Goal: Task Accomplishment & Management: Use online tool/utility

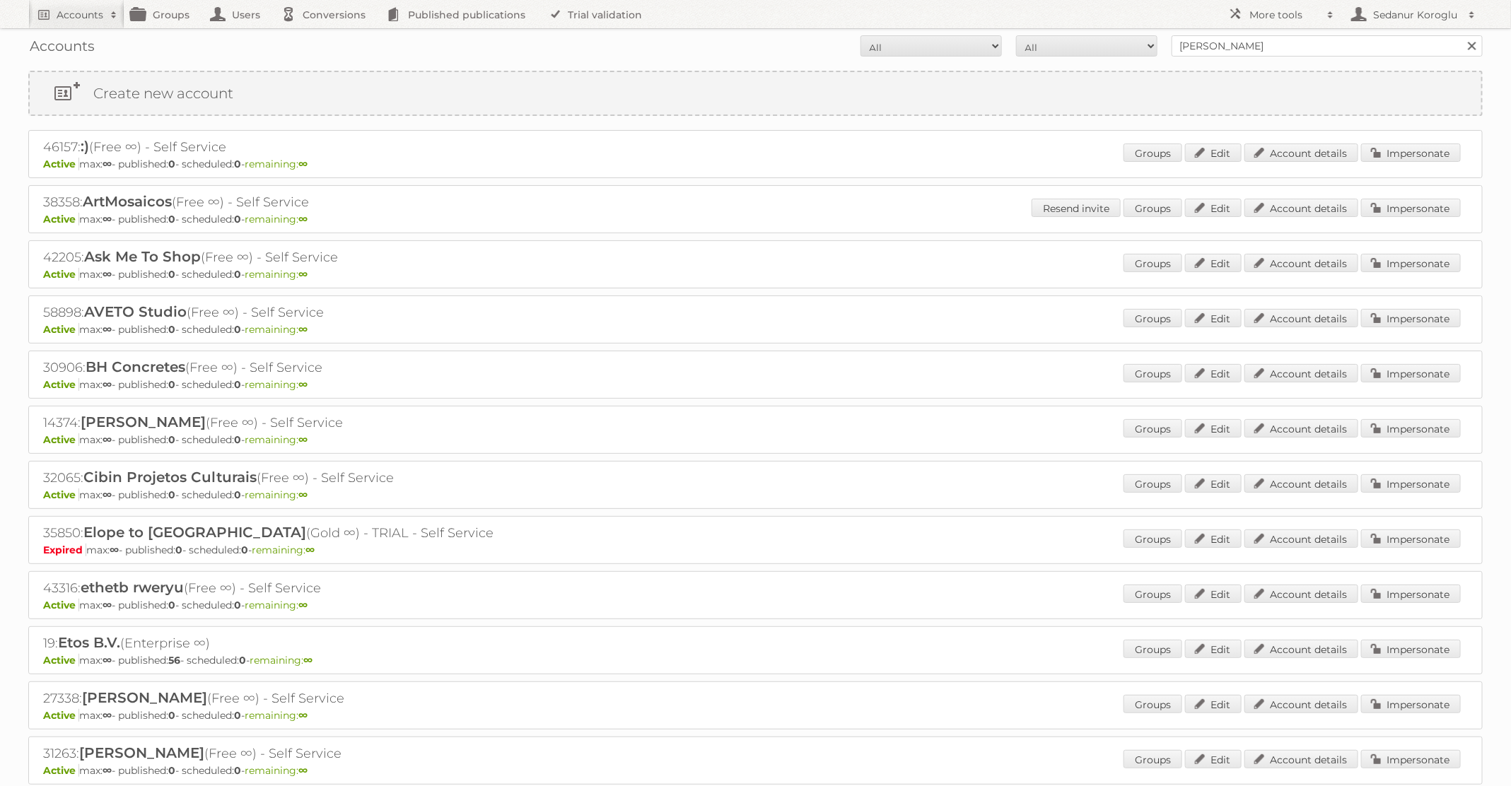
type input "Welkoop"
click at [1461, 35] on input "Search" at bounding box center [1471, 45] width 21 height 21
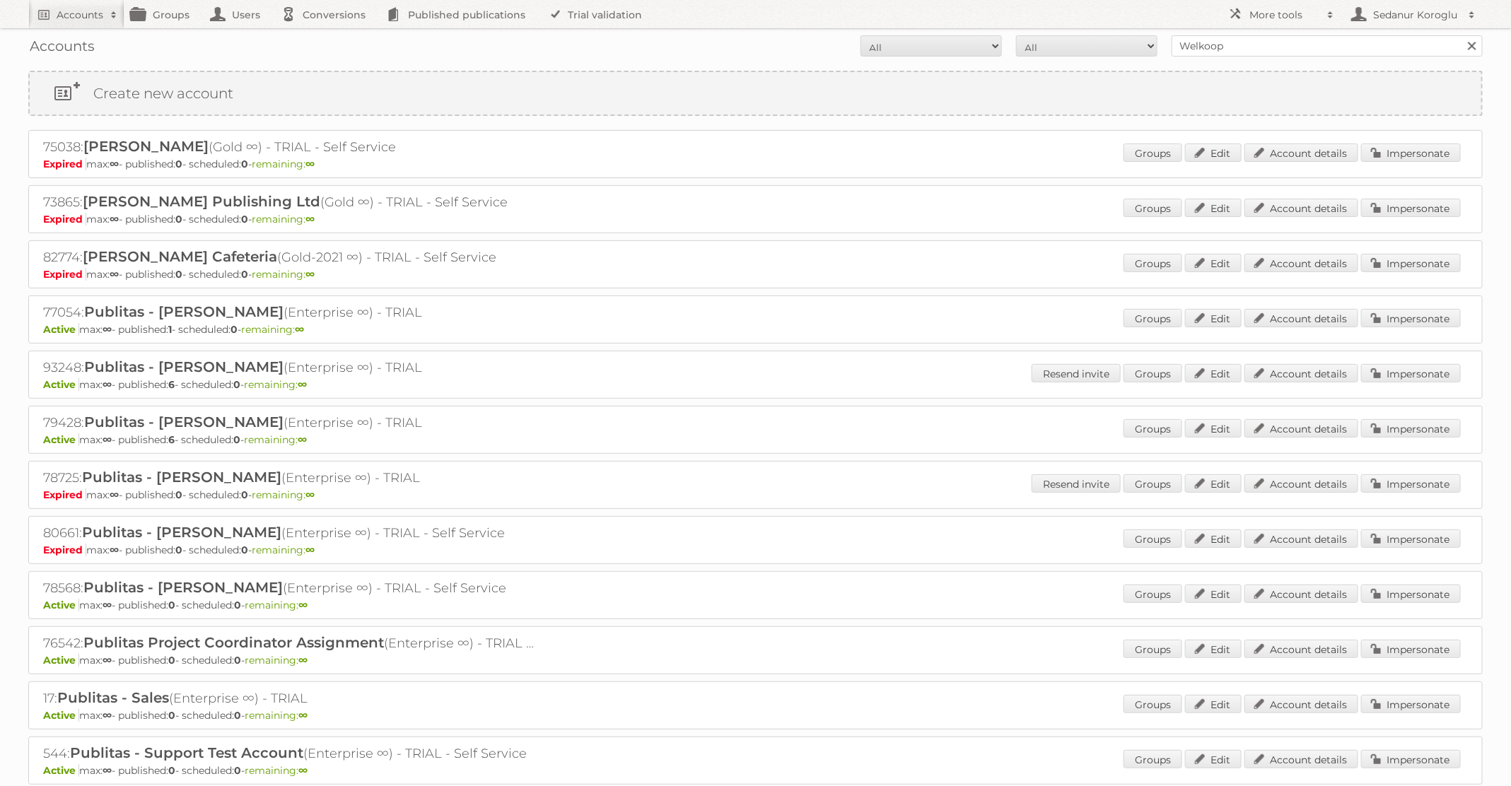
scroll to position [253, 0]
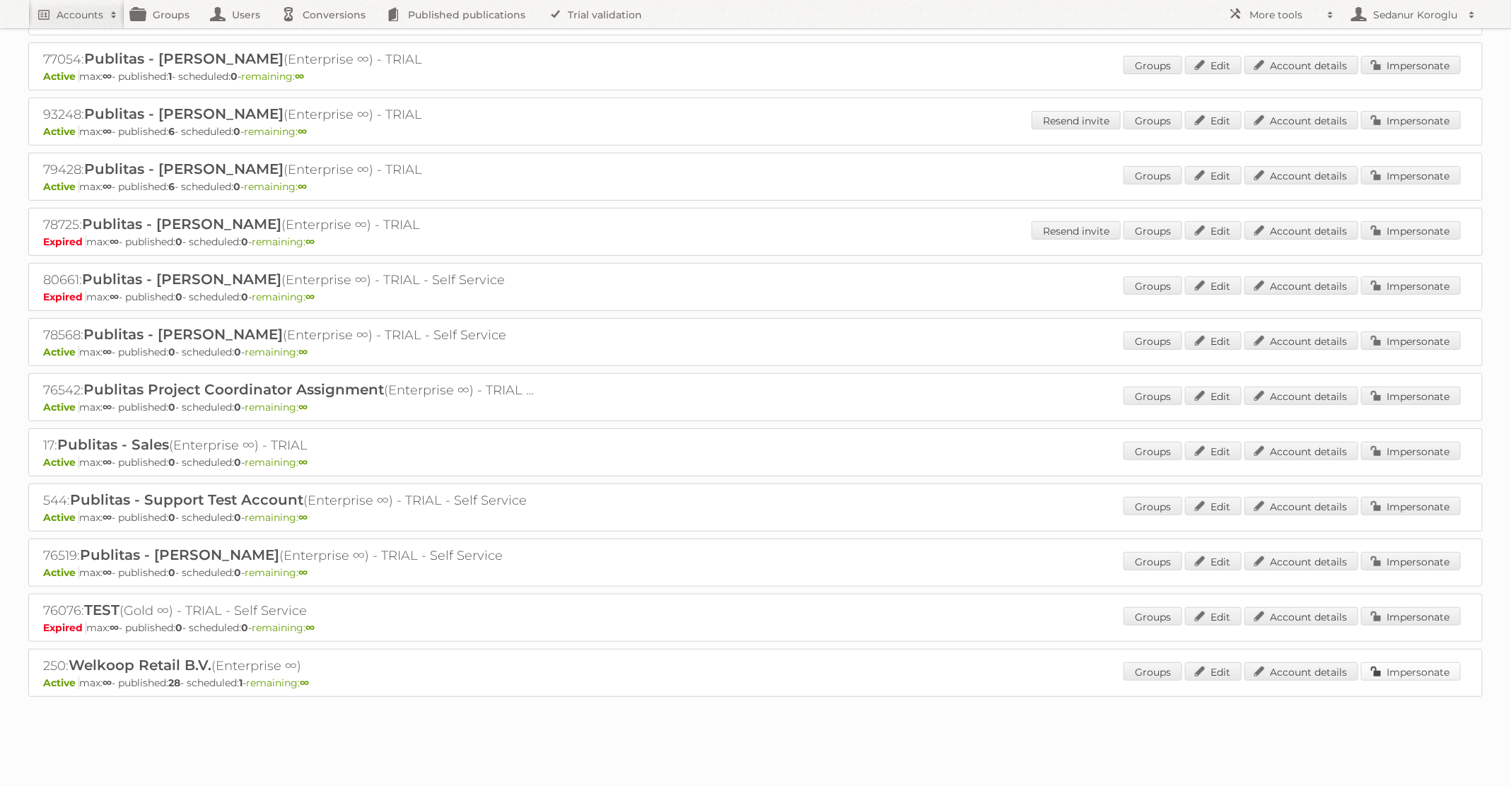
click at [1438, 670] on link "Impersonate" at bounding box center [1411, 671] width 100 height 18
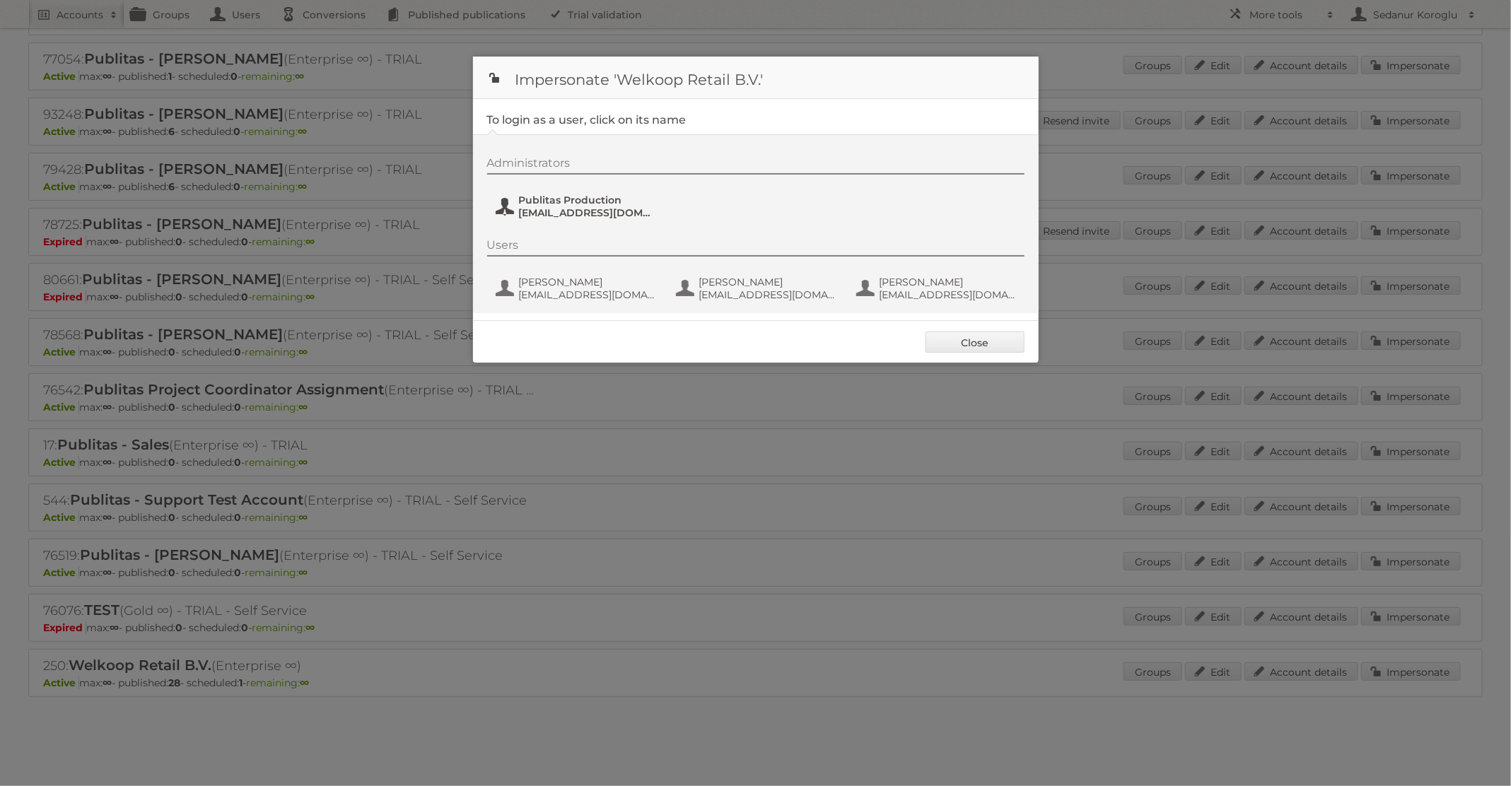
click at [570, 194] on span "Publitas Production" at bounding box center [587, 200] width 137 height 13
